Goal: Transaction & Acquisition: Purchase product/service

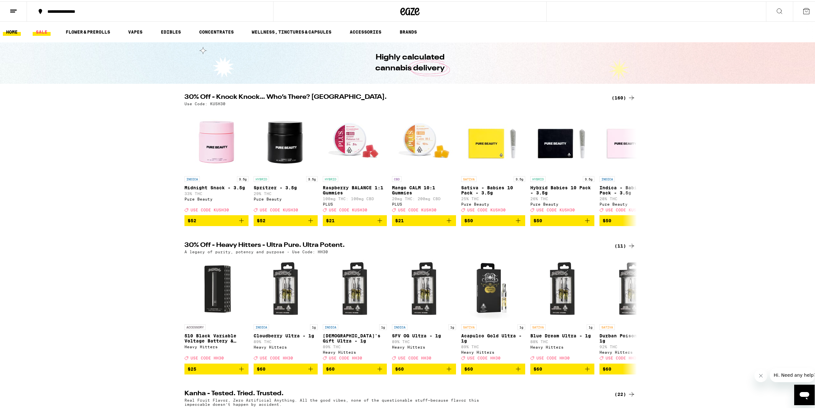
click at [46, 30] on link "SALE" at bounding box center [42, 31] width 18 height 8
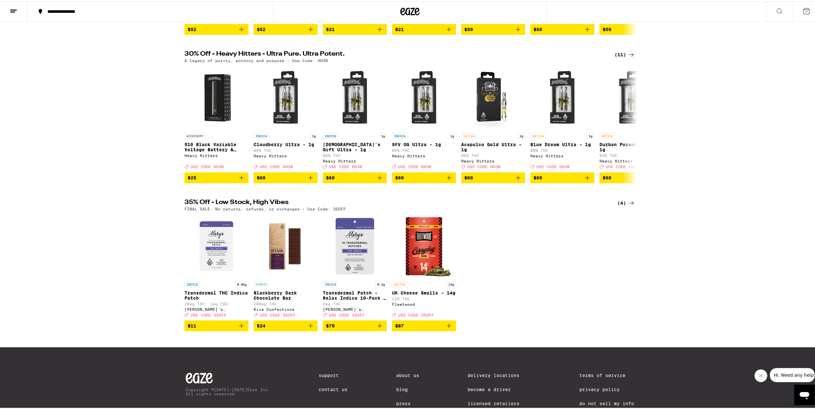
scroll to position [192, 0]
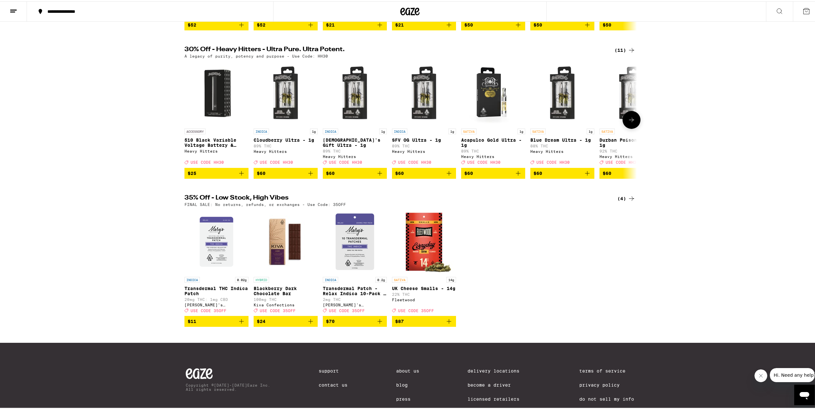
click at [628, 123] on icon at bounding box center [631, 119] width 8 height 8
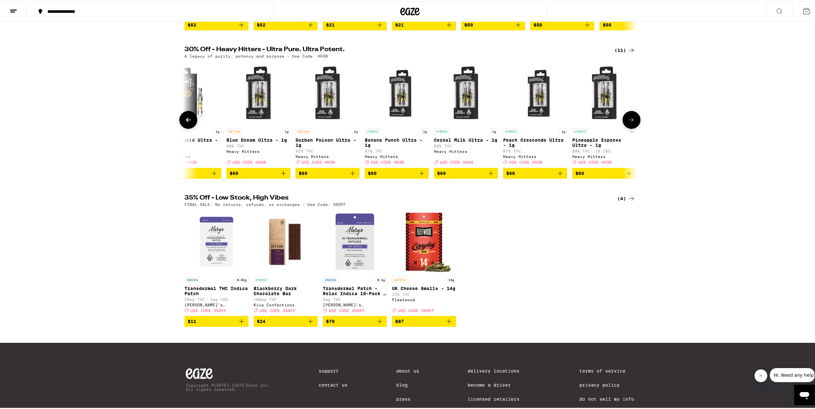
scroll to position [0, 310]
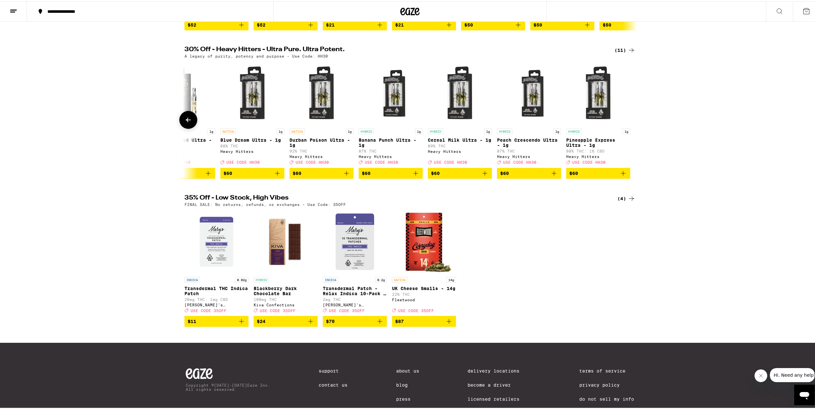
click at [598, 176] on span "$60" at bounding box center [598, 172] width 58 height 8
click at [336, 176] on span "$60" at bounding box center [322, 172] width 58 height 8
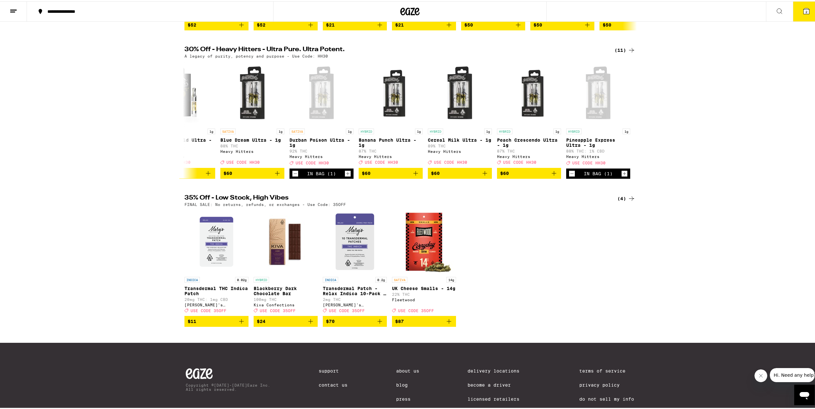
click at [795, 13] on button "2" at bounding box center [806, 10] width 27 height 20
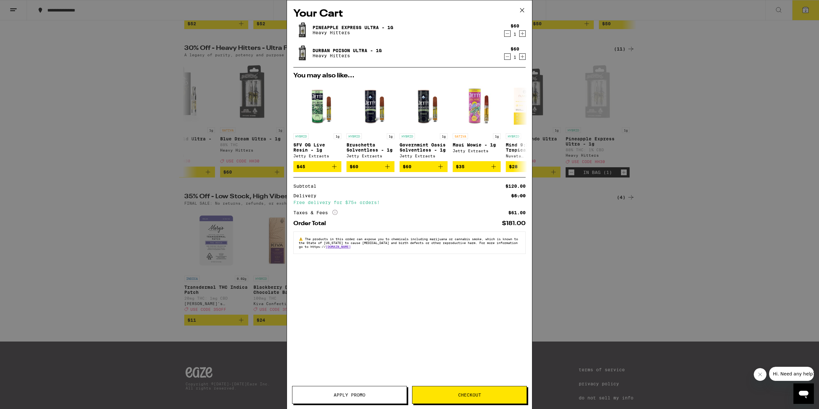
click at [361, 398] on span "Apply Promo" at bounding box center [350, 395] width 32 height 4
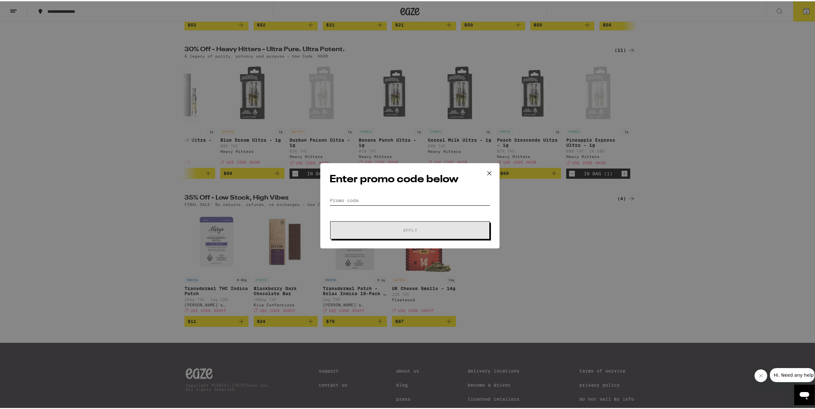
click at [386, 197] on input "Promo Code" at bounding box center [409, 200] width 161 height 10
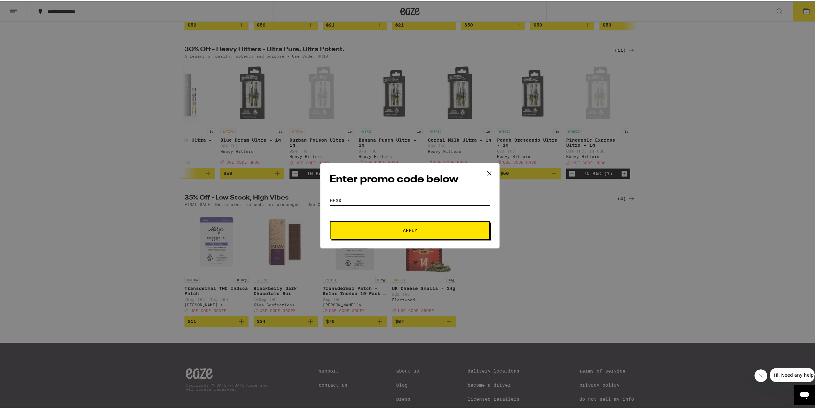
type input "hh30"
click at [330, 220] on button "Apply" at bounding box center [409, 229] width 159 height 18
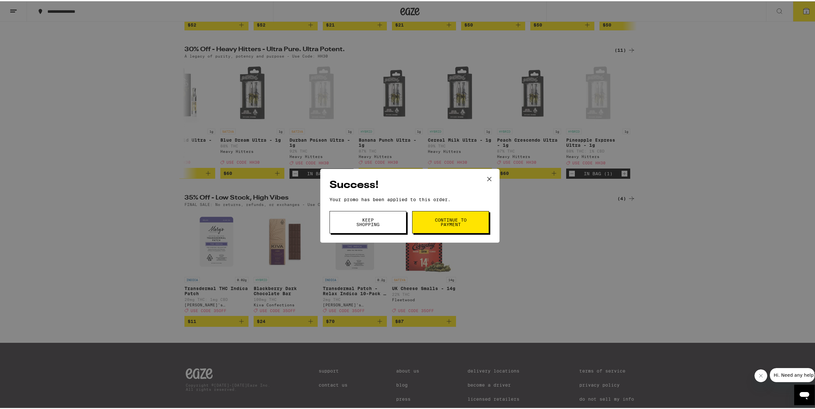
click at [453, 221] on span "Continue to payment" at bounding box center [450, 221] width 33 height 9
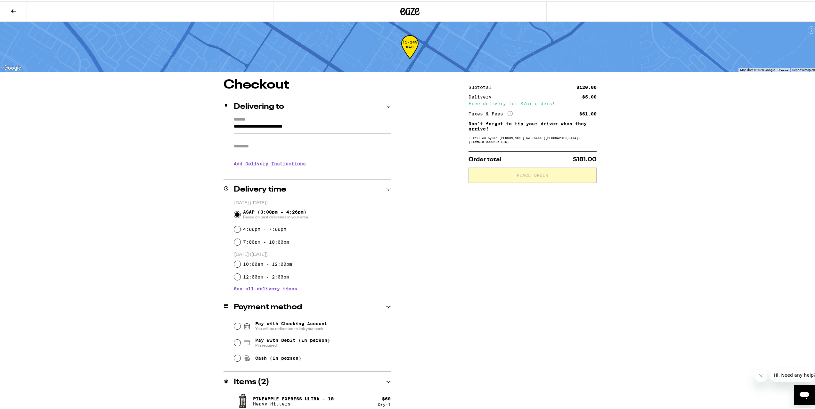
click at [290, 163] on h3 "Add Delivery Instructions" at bounding box center [312, 162] width 157 height 15
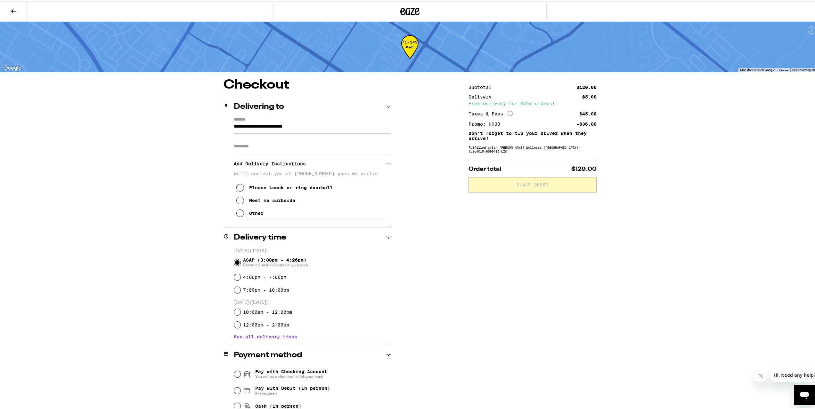
click at [283, 200] on div "Meet me curbside" at bounding box center [272, 199] width 46 height 5
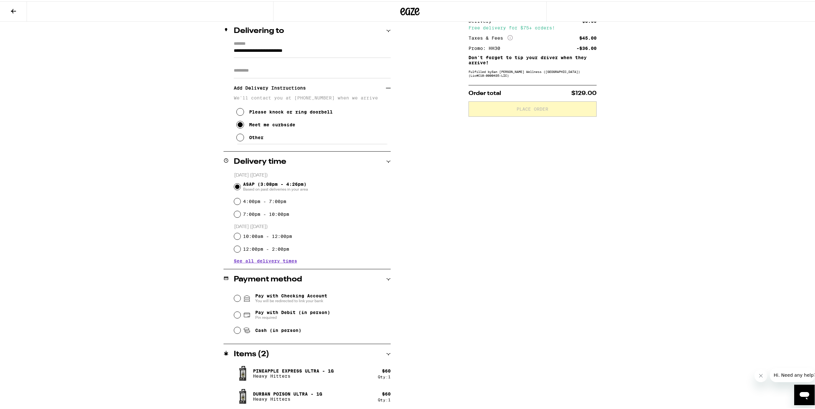
scroll to position [77, 0]
click at [280, 333] on span "Cash (in person)" at bounding box center [272, 329] width 58 height 8
click at [240, 332] on input "Cash (in person)" at bounding box center [237, 329] width 6 height 6
radio input "true"
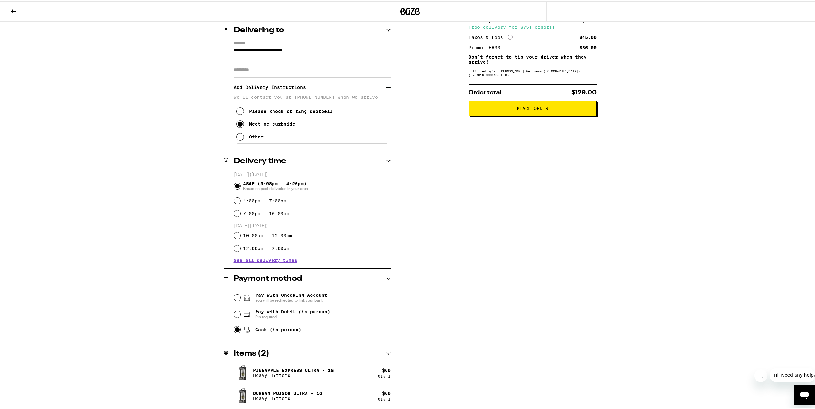
click at [513, 109] on span "Place Order" at bounding box center [532, 107] width 117 height 4
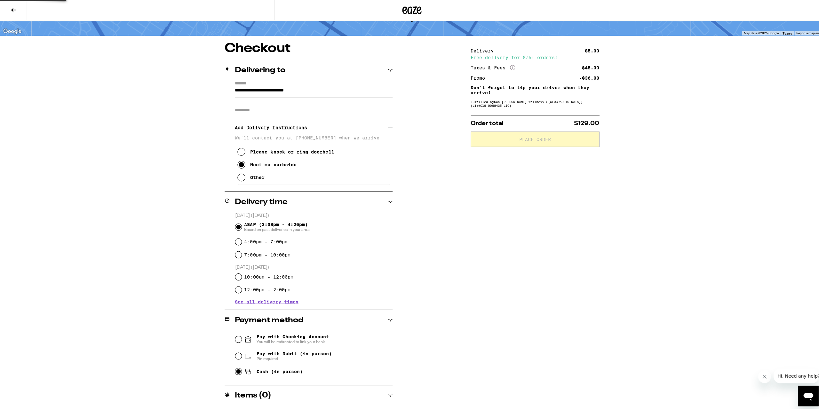
scroll to position [0, 0]
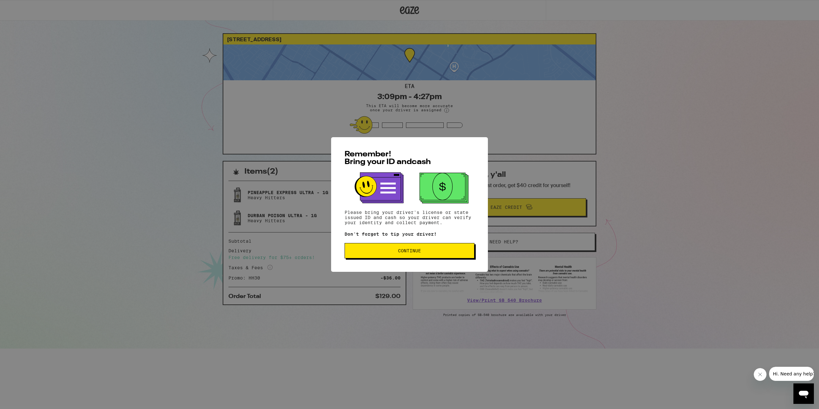
click at [428, 250] on span "Continue" at bounding box center [409, 251] width 119 height 4
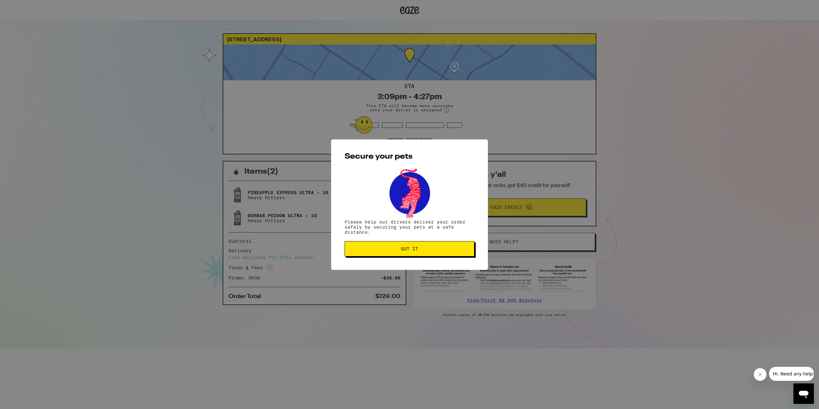
drag, startPoint x: 394, startPoint y: 253, endPoint x: 381, endPoint y: 255, distance: 13.7
click at [394, 253] on button "Got it" at bounding box center [410, 248] width 130 height 15
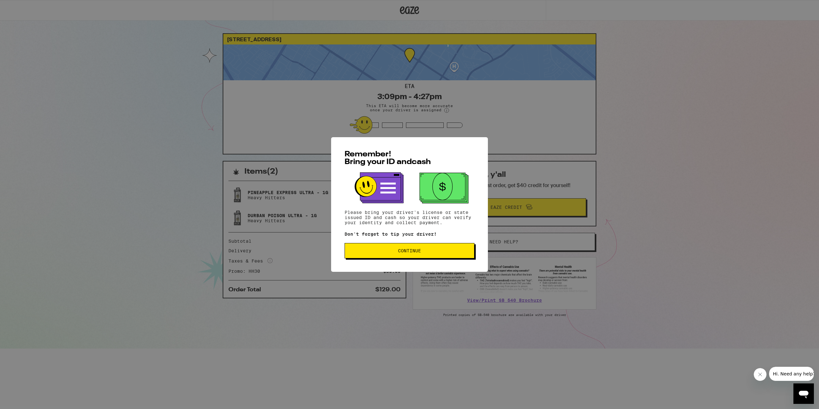
click at [387, 253] on span "Continue" at bounding box center [409, 251] width 119 height 4
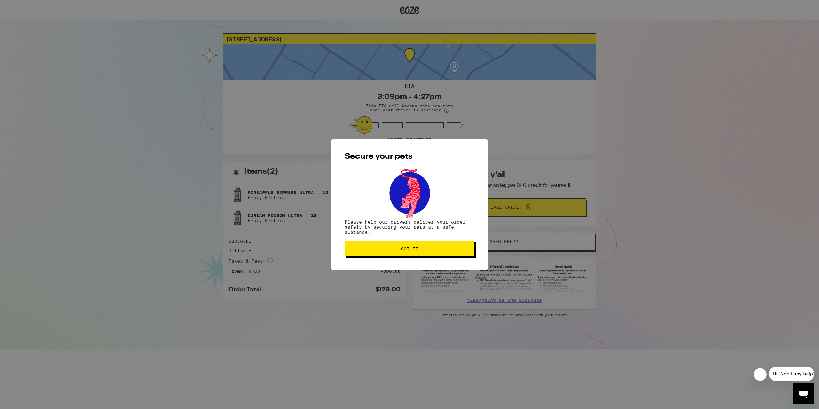
click at [354, 251] on span "Got it" at bounding box center [409, 249] width 119 height 4
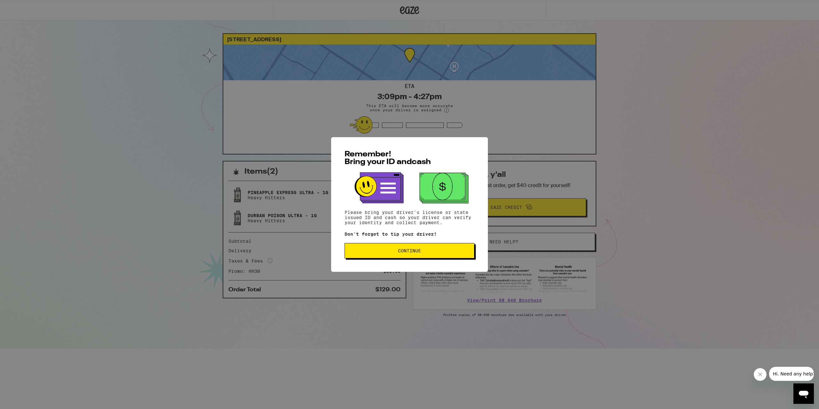
click at [446, 256] on button "Continue" at bounding box center [410, 250] width 130 height 15
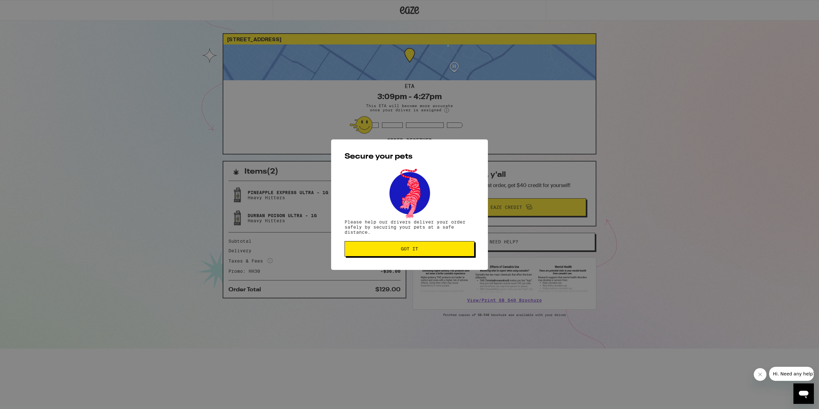
drag, startPoint x: 396, startPoint y: 252, endPoint x: 375, endPoint y: 248, distance: 21.0
click at [395, 252] on button "Got it" at bounding box center [410, 248] width 130 height 15
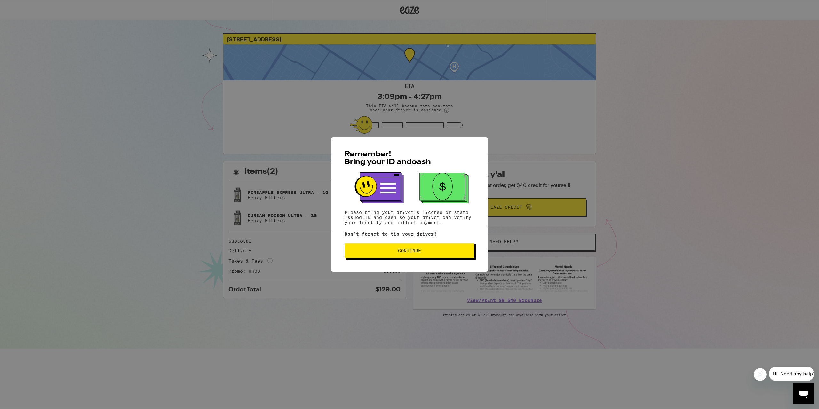
click at [434, 253] on span "Continue" at bounding box center [409, 251] width 119 height 4
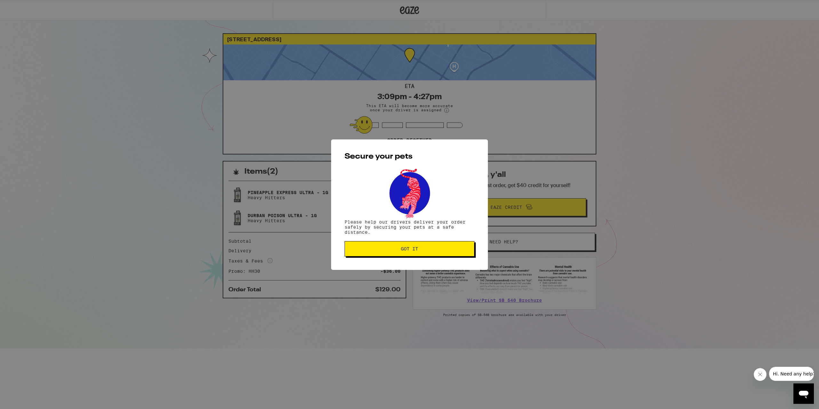
drag, startPoint x: 372, startPoint y: 253, endPoint x: 368, endPoint y: 253, distance: 4.2
click at [371, 253] on button "Got it" at bounding box center [410, 248] width 130 height 15
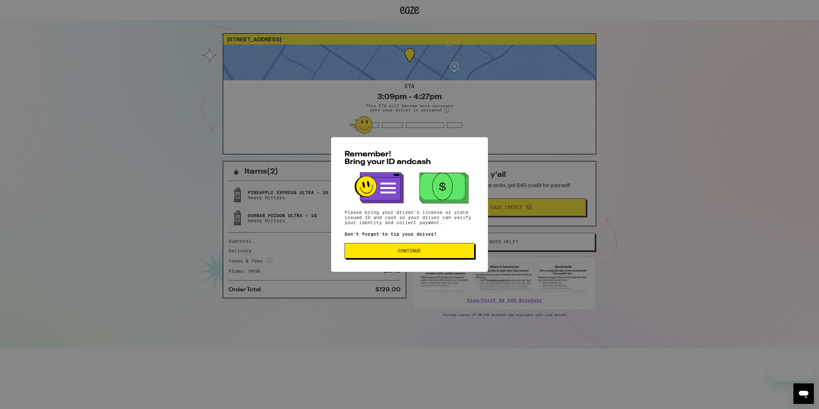
click at [408, 253] on span "Continue" at bounding box center [409, 251] width 23 height 4
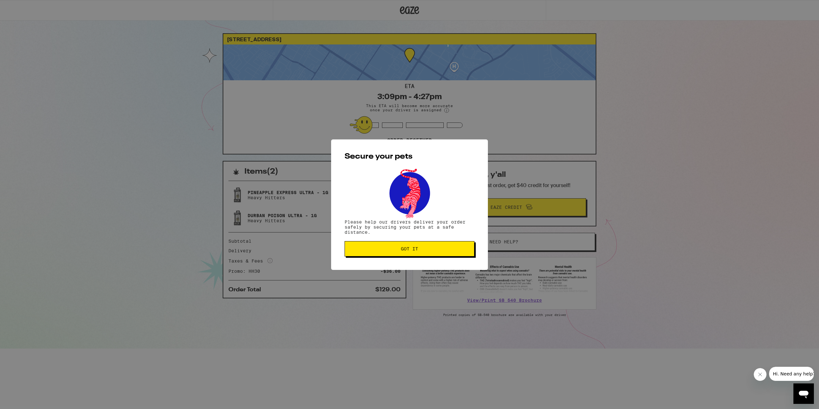
click at [390, 255] on button "Got it" at bounding box center [410, 248] width 130 height 15
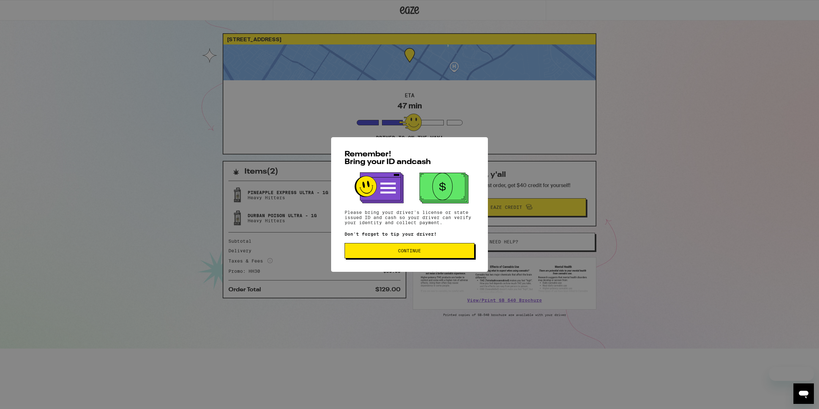
click at [377, 255] on button "Continue" at bounding box center [410, 250] width 130 height 15
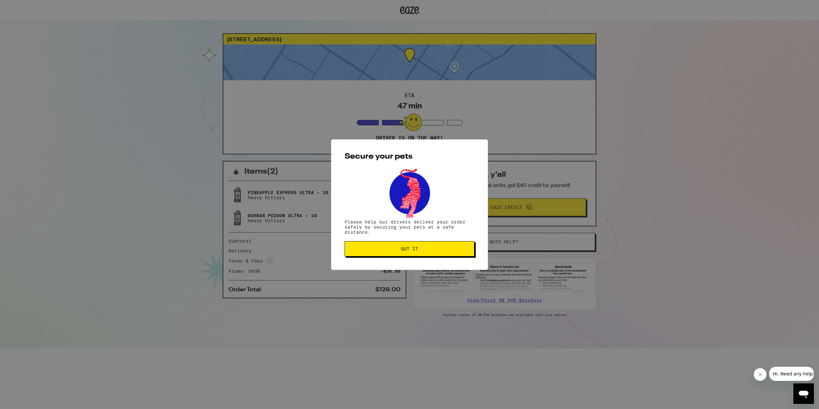
click at [373, 251] on span "Got it" at bounding box center [409, 249] width 119 height 4
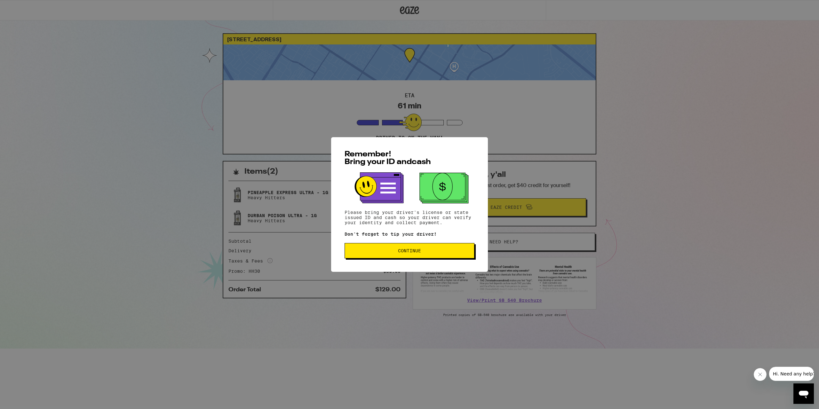
click at [383, 253] on span "Continue" at bounding box center [409, 251] width 119 height 4
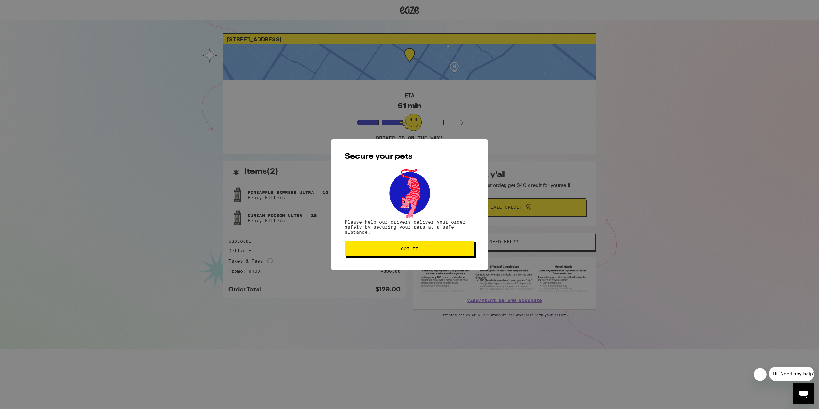
click at [383, 253] on button "Got it" at bounding box center [410, 248] width 130 height 15
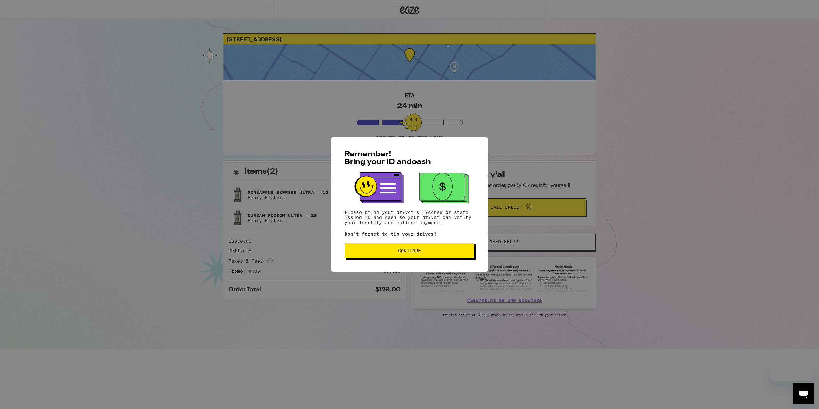
click at [391, 259] on button "Continue" at bounding box center [410, 250] width 130 height 15
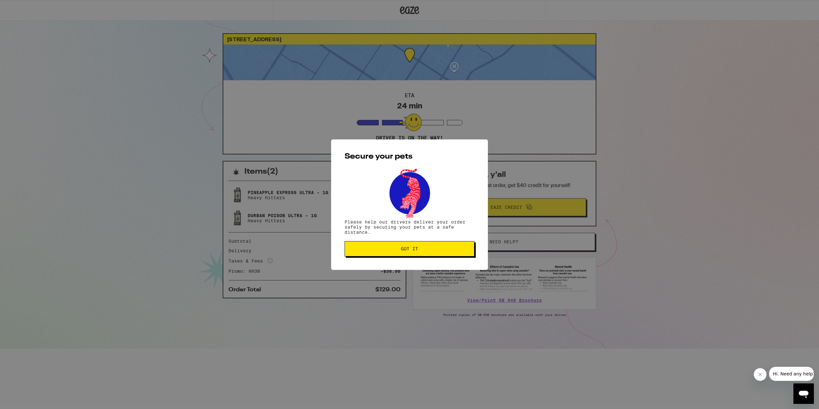
click at [374, 255] on button "Got it" at bounding box center [410, 248] width 130 height 15
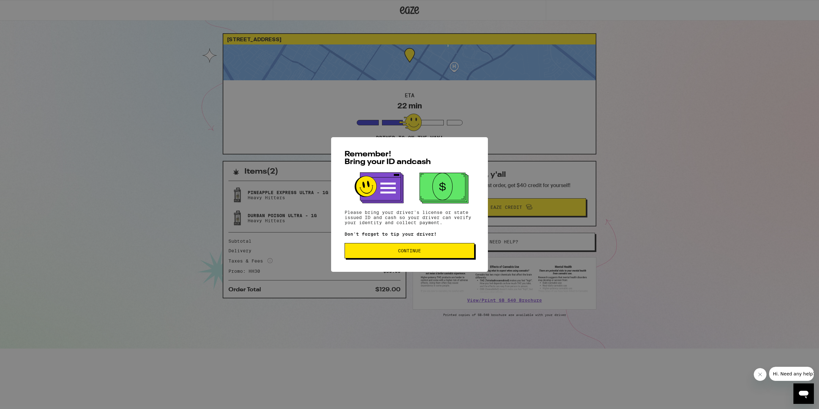
click at [429, 259] on button "Continue" at bounding box center [410, 250] width 130 height 15
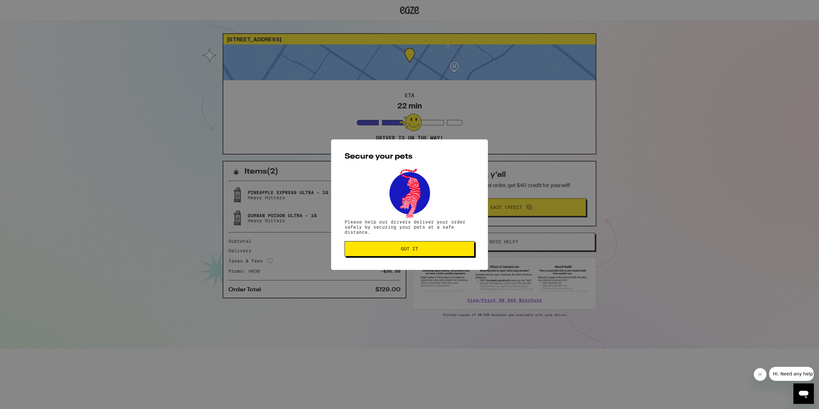
click at [389, 251] on span "Got it" at bounding box center [409, 249] width 119 height 4
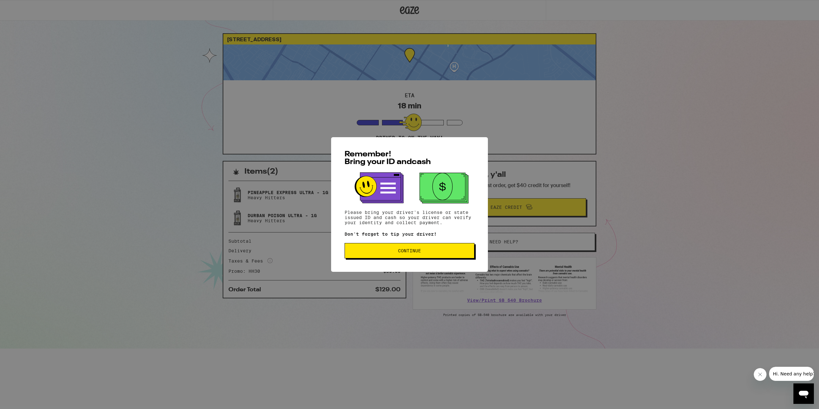
click at [397, 253] on span "Continue" at bounding box center [409, 251] width 119 height 4
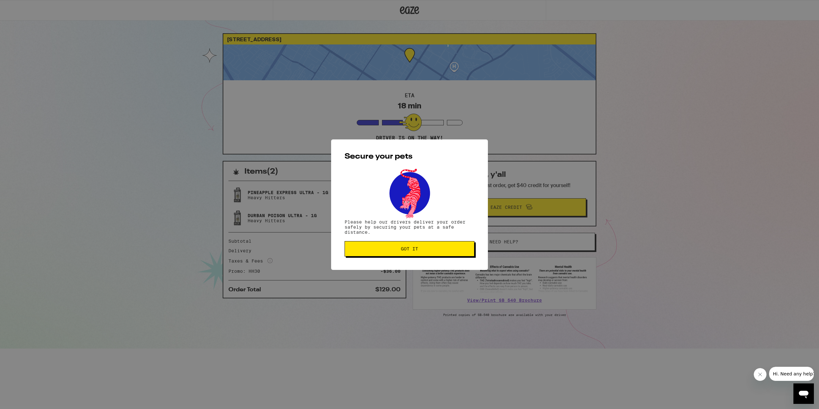
click at [365, 254] on button "Got it" at bounding box center [410, 248] width 130 height 15
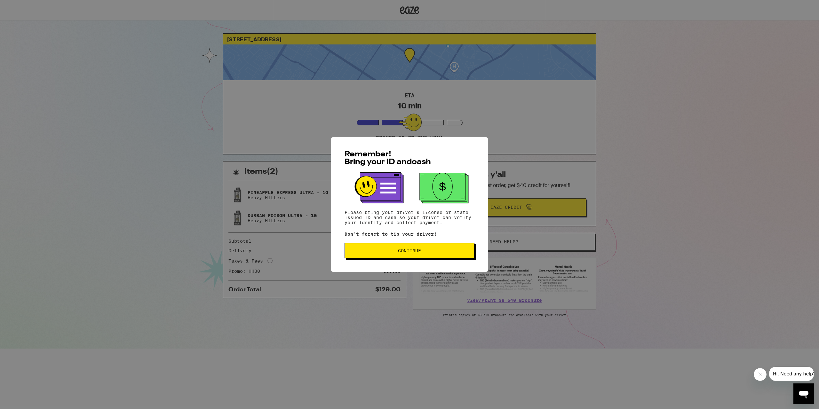
click at [383, 253] on span "Continue" at bounding box center [409, 251] width 119 height 4
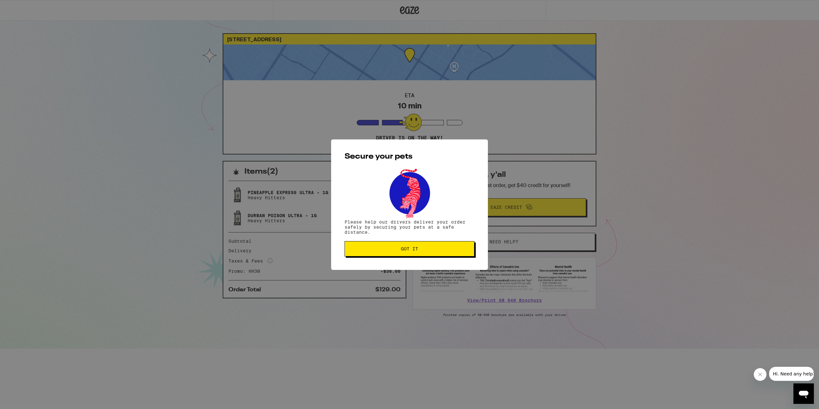
click at [371, 250] on span "Got it" at bounding box center [409, 249] width 119 height 4
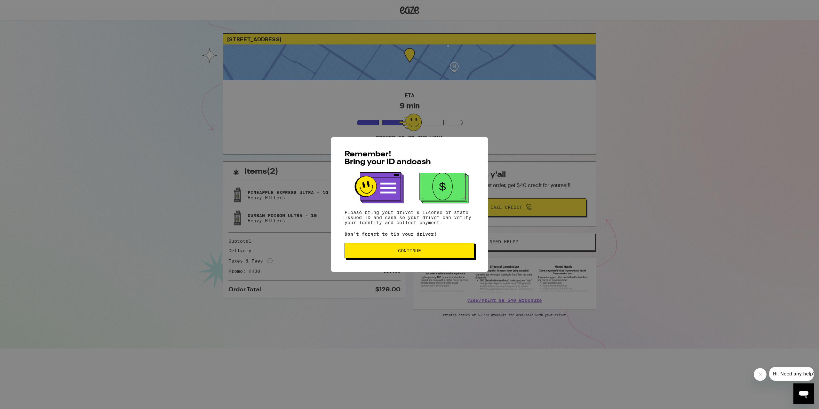
click at [360, 251] on span "Continue" at bounding box center [409, 251] width 119 height 4
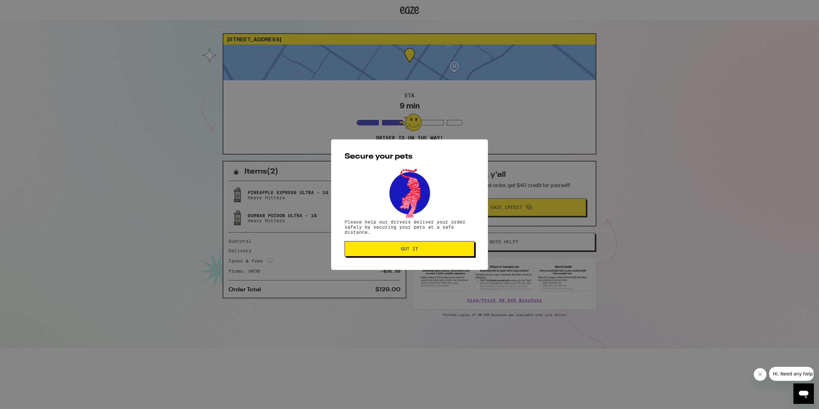
click at [360, 251] on span "Got it" at bounding box center [409, 249] width 119 height 4
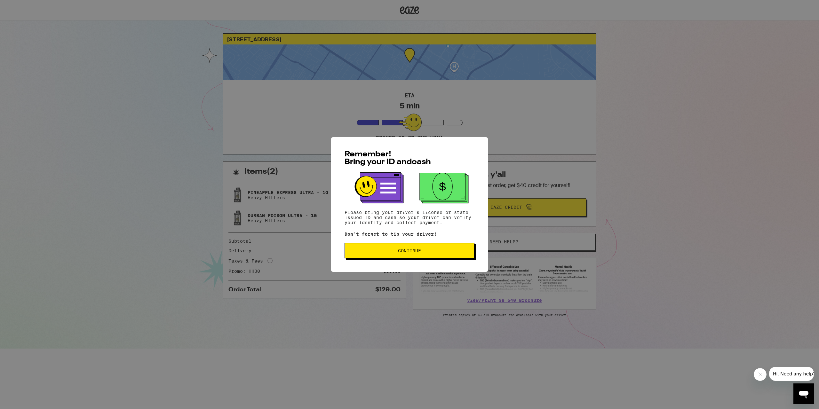
drag, startPoint x: 438, startPoint y: 244, endPoint x: 456, endPoint y: 250, distance: 19.7
click at [438, 245] on div "Remember! Bring your ID and cash Please bring your driver's license or state is…" at bounding box center [409, 204] width 157 height 135
click at [458, 251] on span "Continue" at bounding box center [409, 251] width 119 height 4
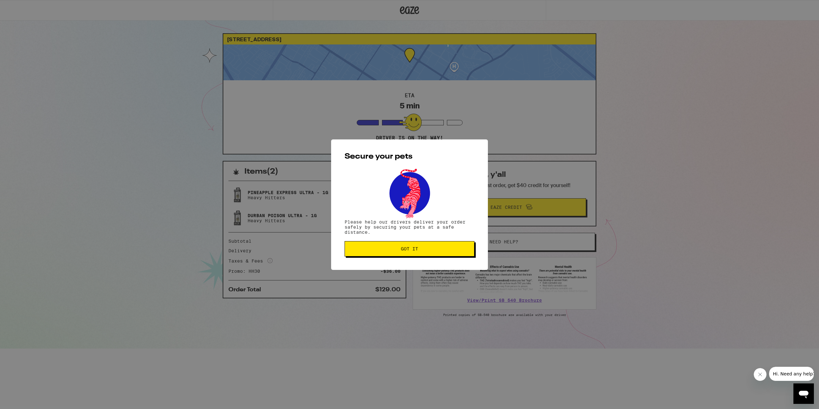
drag, startPoint x: 376, startPoint y: 254, endPoint x: 351, endPoint y: 252, distance: 25.4
click at [366, 255] on button "Got it" at bounding box center [410, 248] width 130 height 15
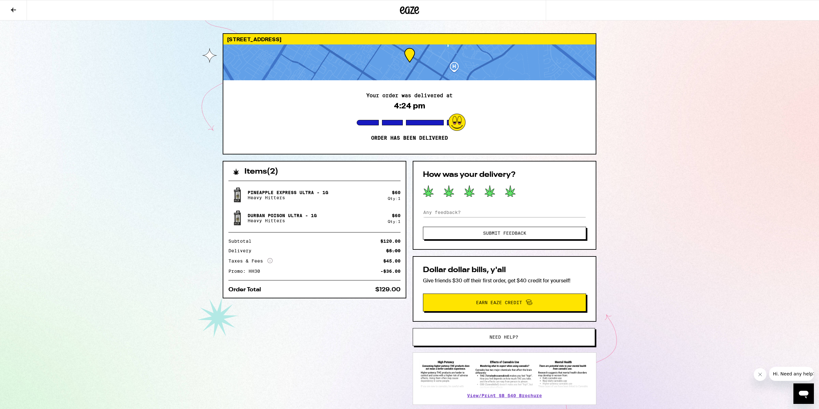
click at [512, 192] on icon at bounding box center [510, 191] width 10 height 11
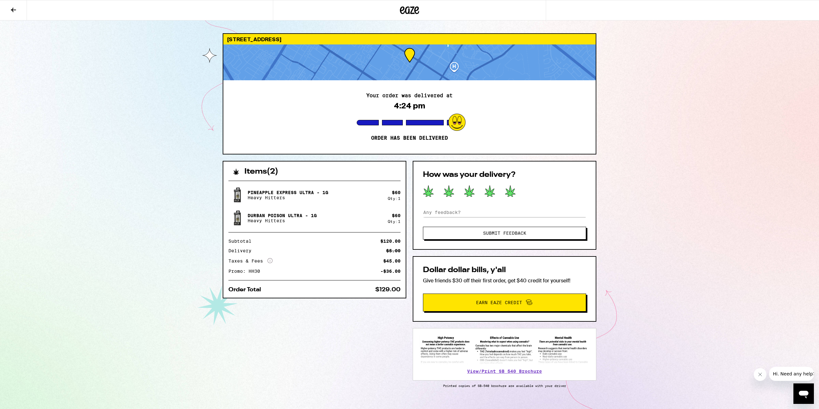
click at [515, 233] on span "Submit Feedback" at bounding box center [504, 233] width 43 height 4
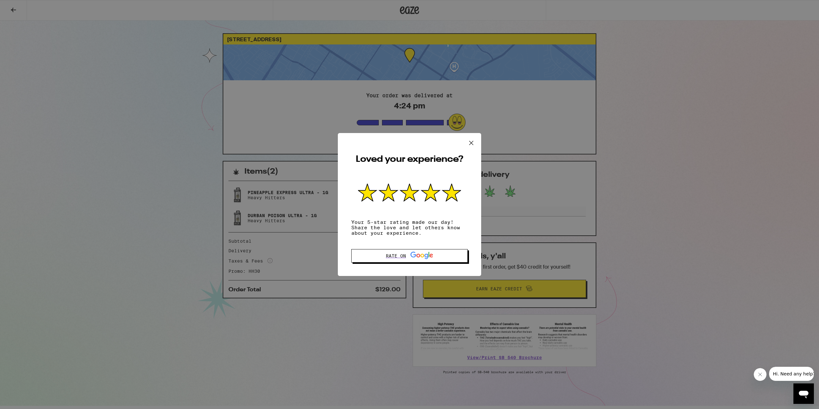
click at [473, 143] on icon at bounding box center [472, 143] width 4 height 4
